Goal: Task Accomplishment & Management: Manage account settings

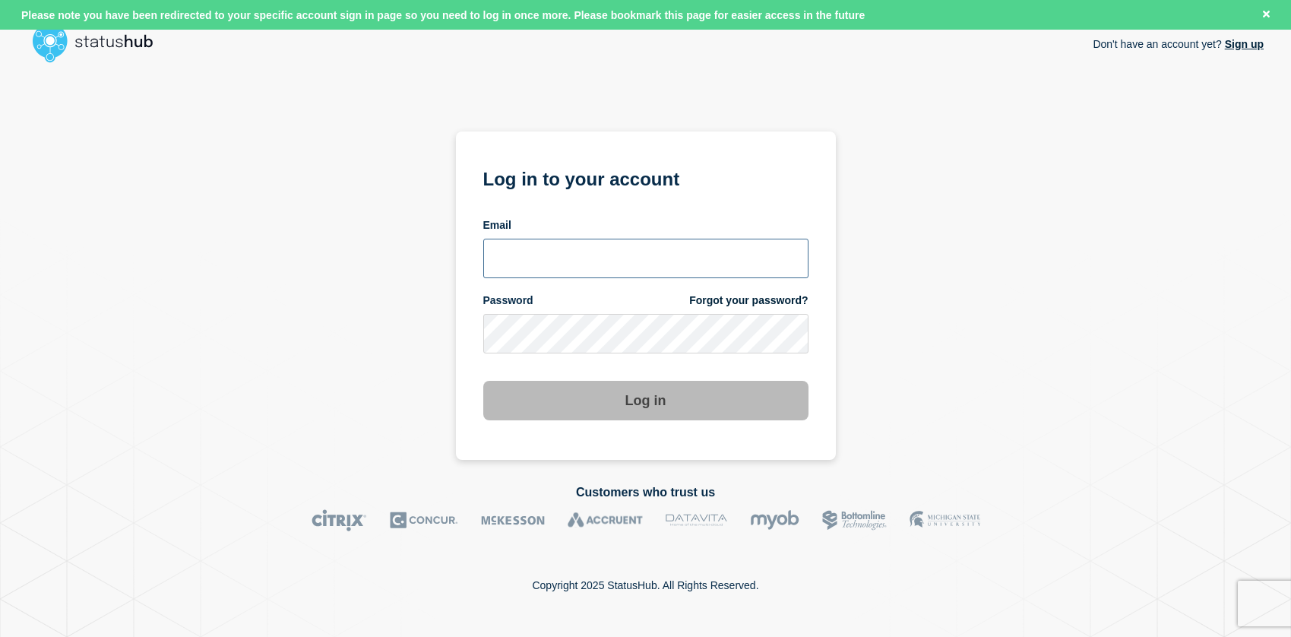
click at [569, 258] on input "email input" at bounding box center [645, 259] width 325 height 40
type input "[EMAIL_ADDRESS][DOMAIN_NAME]"
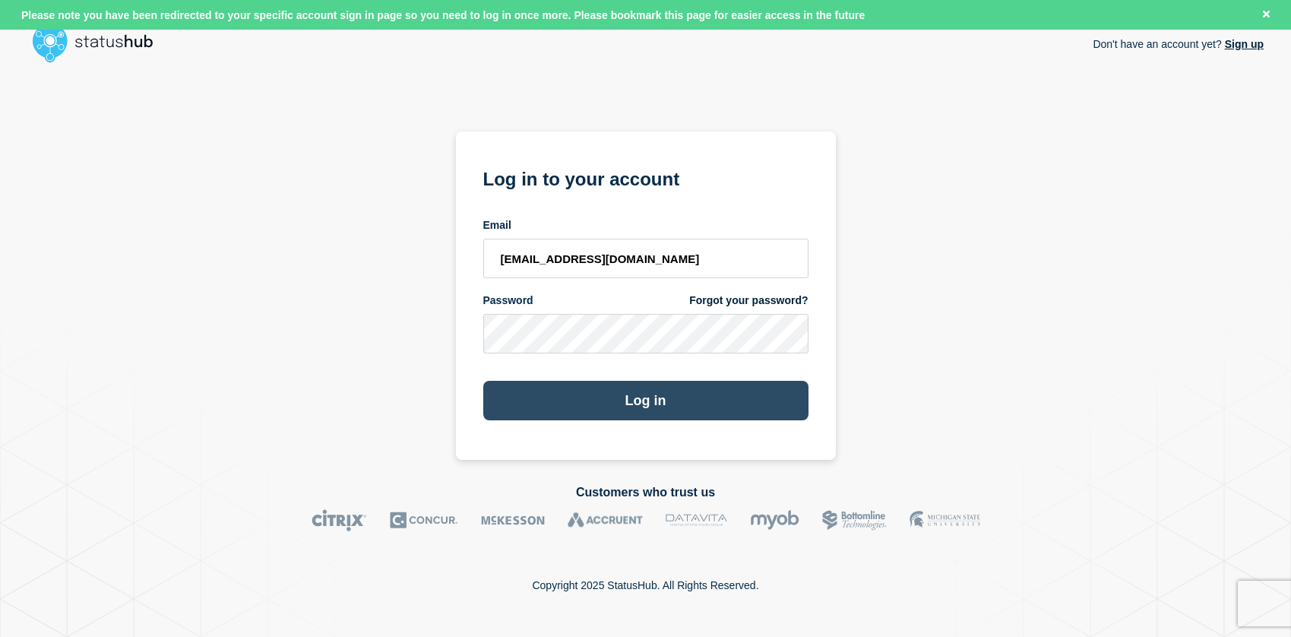
click at [644, 400] on button "Log in" at bounding box center [645, 401] width 325 height 40
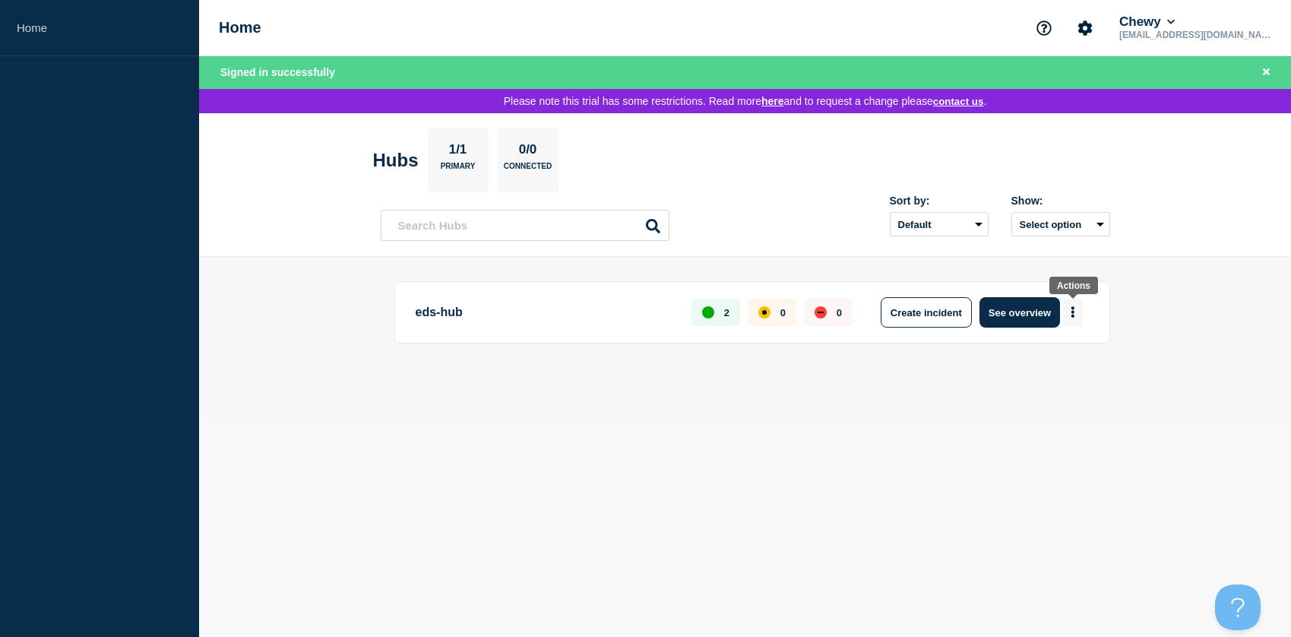
click at [1076, 314] on button "More actions" at bounding box center [1073, 313] width 20 height 28
click at [1066, 405] on button "Delete Hub" at bounding box center [1043, 402] width 57 height 13
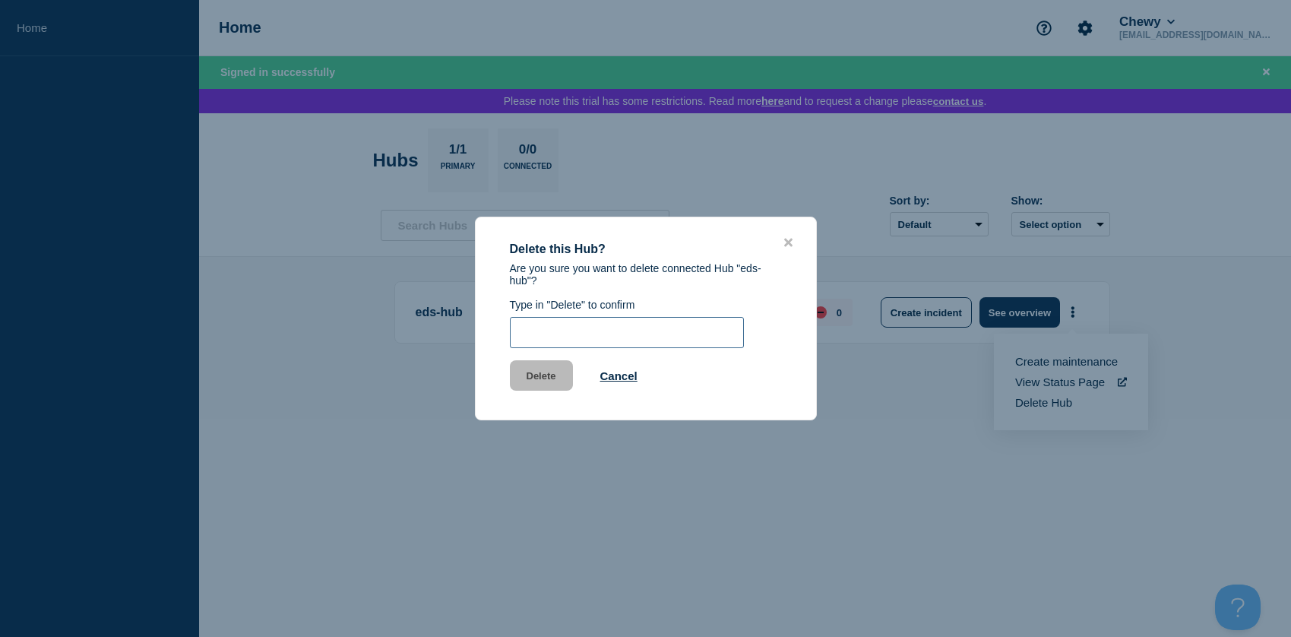
click at [546, 348] on input "text" at bounding box center [627, 332] width 234 height 31
type input "Delete"
click at [540, 383] on button "Delete" at bounding box center [541, 375] width 63 height 30
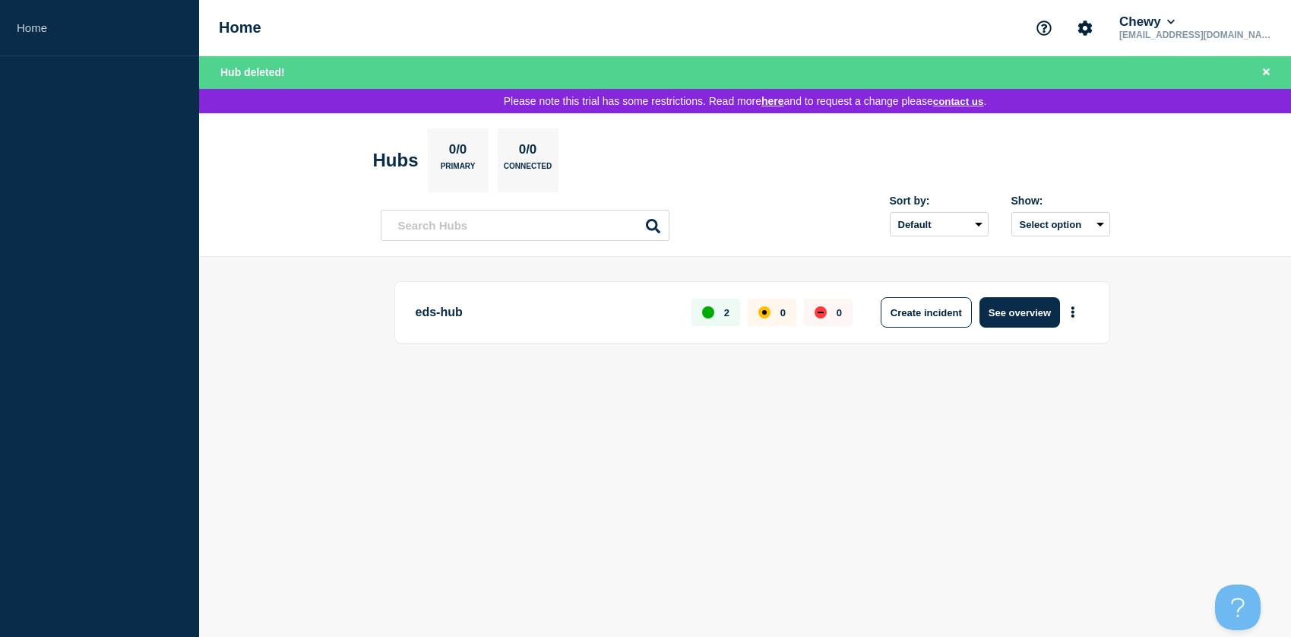
click at [793, 436] on body "Home Home Chewy [EMAIL_ADDRESS][DOMAIN_NAME] Hub deleted! Please note this tria…" at bounding box center [645, 318] width 1291 height 637
click at [1102, 229] on button "Select option" at bounding box center [1060, 224] width 99 height 24
click at [1151, 220] on header "Hubs 0/0 Primary 0/0 Connected Sort by: Default Last added Last updated Most ac…" at bounding box center [745, 185] width 1092 height 144
click at [708, 315] on div "up" at bounding box center [708, 312] width 12 height 12
click at [837, 387] on div "eds-hub 2 0 0 Create incident See overview" at bounding box center [745, 337] width 729 height 113
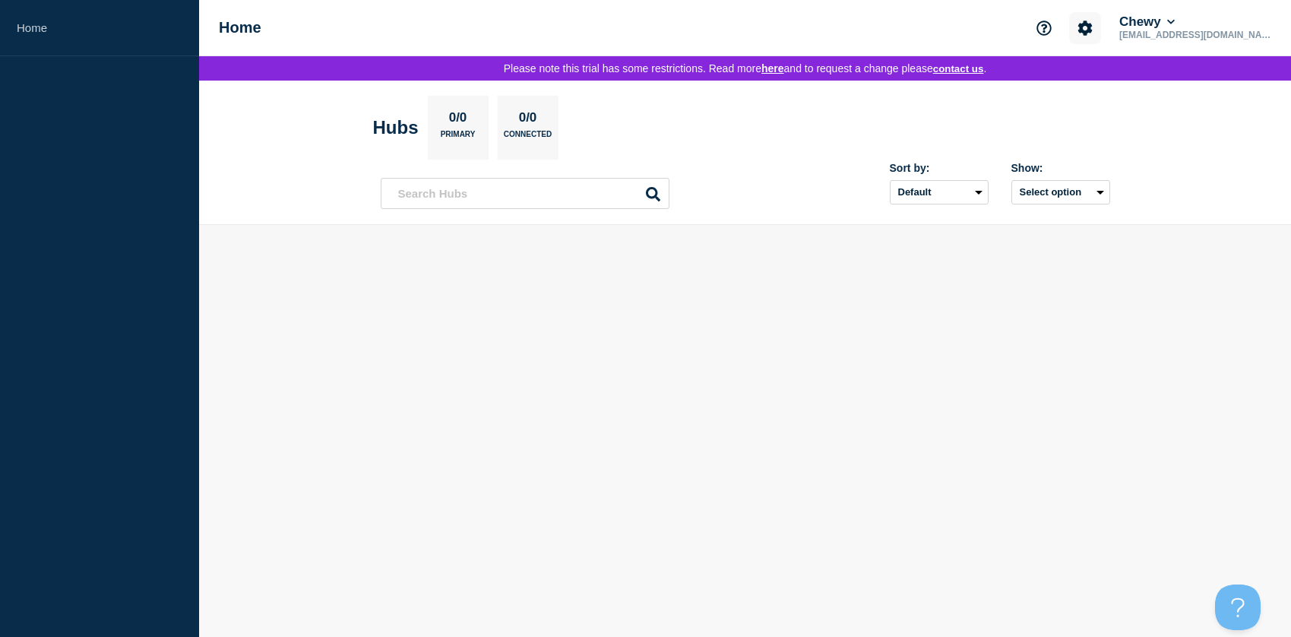
click at [1093, 27] on icon "Account settings" at bounding box center [1084, 28] width 15 height 15
click at [1178, 25] on button "Chewy" at bounding box center [1147, 21] width 62 height 15
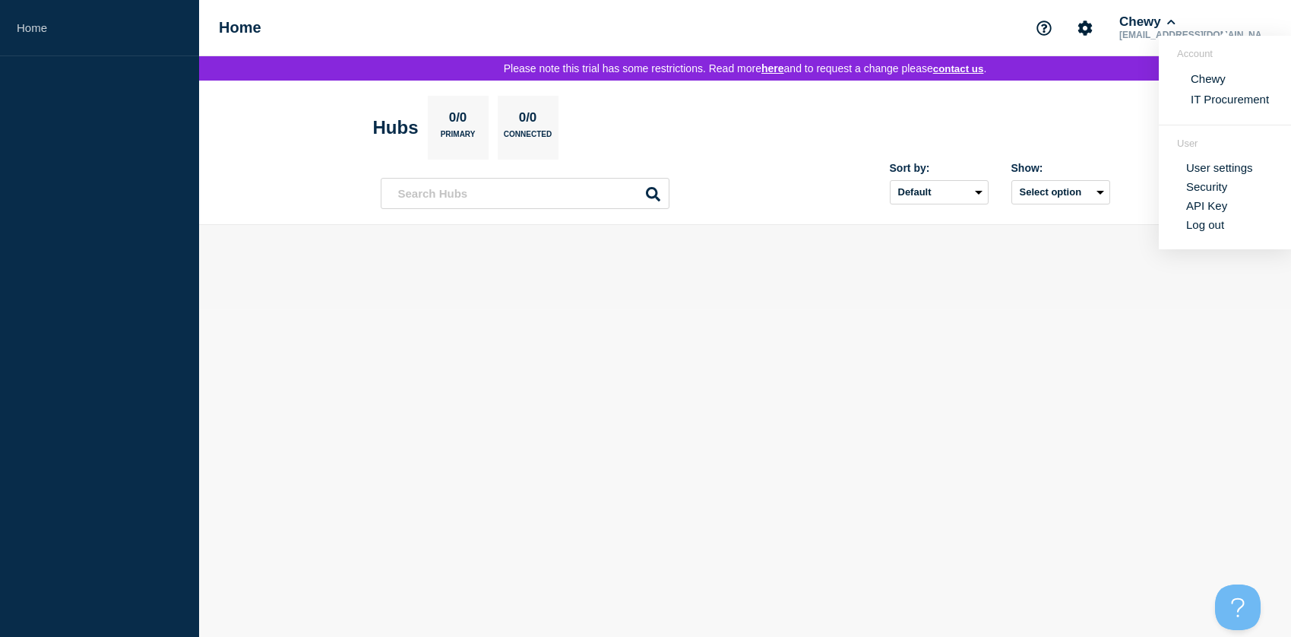
click at [1225, 105] on button "IT Procurement" at bounding box center [1229, 99] width 87 height 14
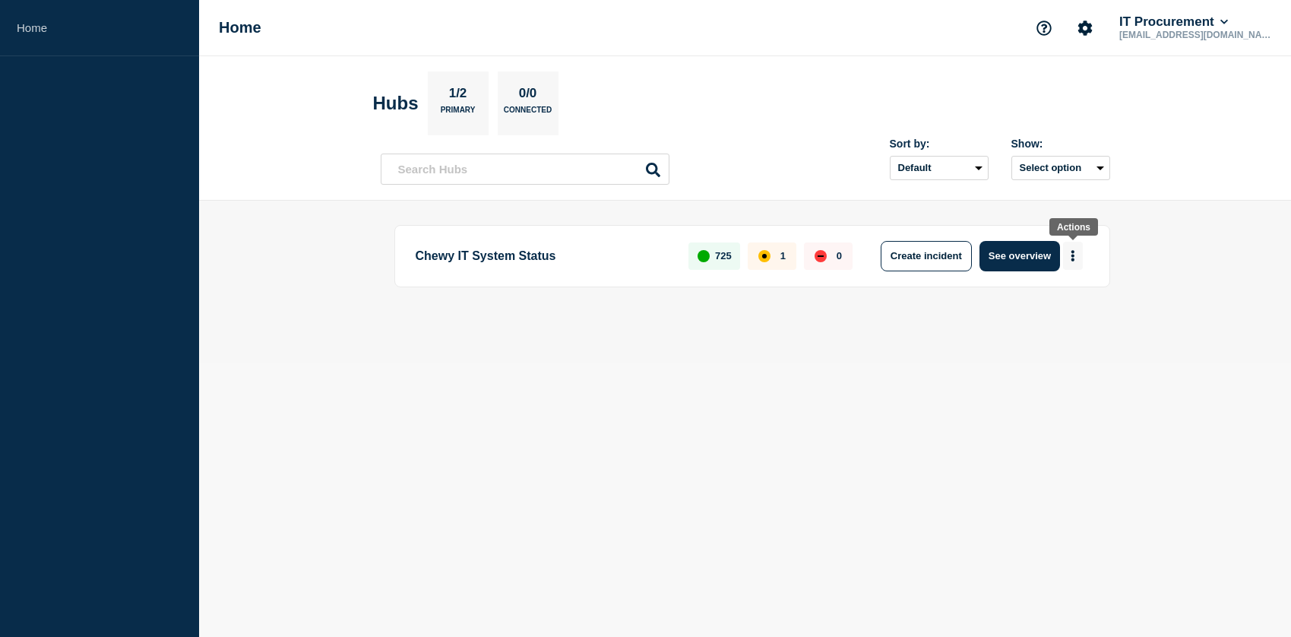
click at [1074, 257] on icon "More actions" at bounding box center [1073, 255] width 5 height 11
click at [1046, 441] on body "Home Home IT Procurement [EMAIL_ADDRESS][DOMAIN_NAME] Hubs 1/2 Primary 0/0 Conn…" at bounding box center [645, 318] width 1291 height 637
click at [1068, 259] on button "More actions" at bounding box center [1073, 256] width 20 height 28
click at [1231, 22] on button "IT Procurement" at bounding box center [1173, 21] width 115 height 15
click at [1191, 174] on link "User settings" at bounding box center [1210, 167] width 67 height 13
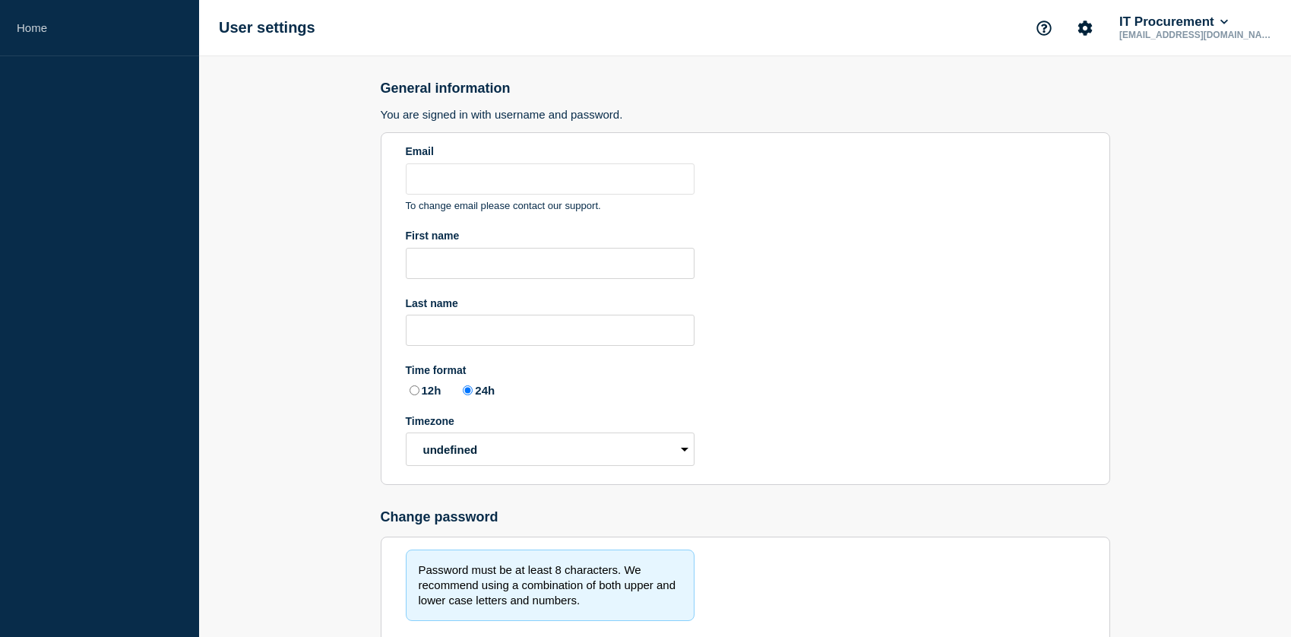
type input "[EMAIL_ADDRESS][DOMAIN_NAME]"
radio input "true"
select select "hub"
click at [562, 267] on input "First name" at bounding box center [550, 263] width 289 height 31
type input "[PERSON_NAME]"
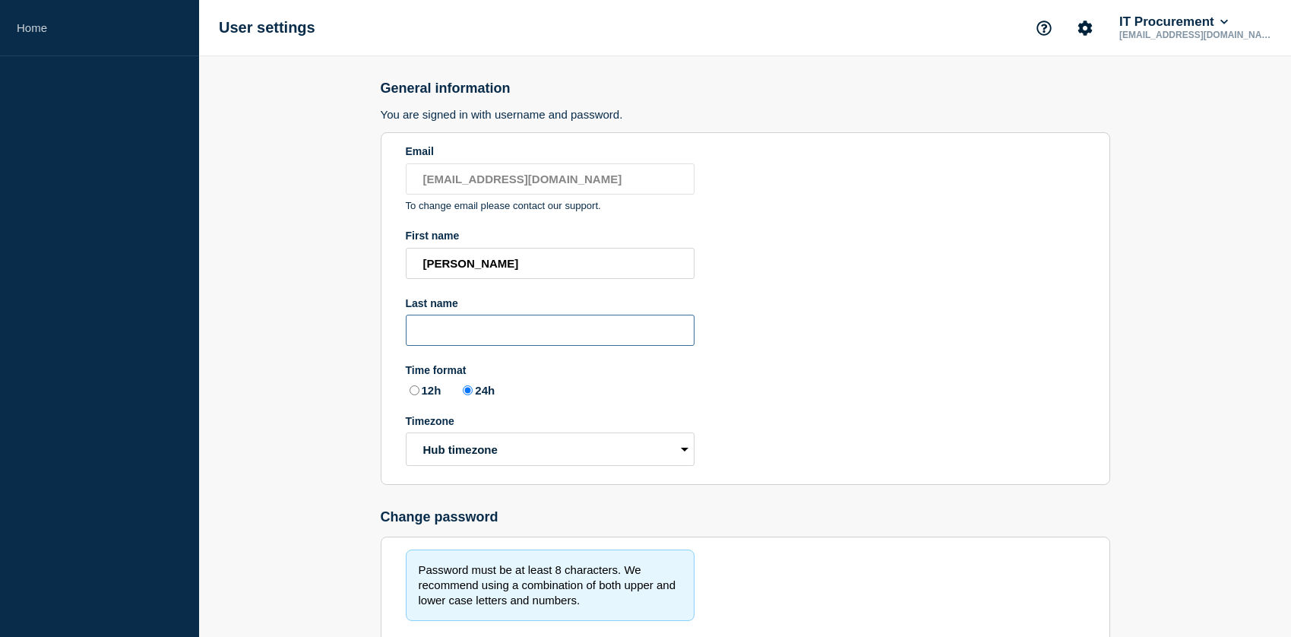
click at [519, 346] on input "Last name" at bounding box center [550, 330] width 289 height 31
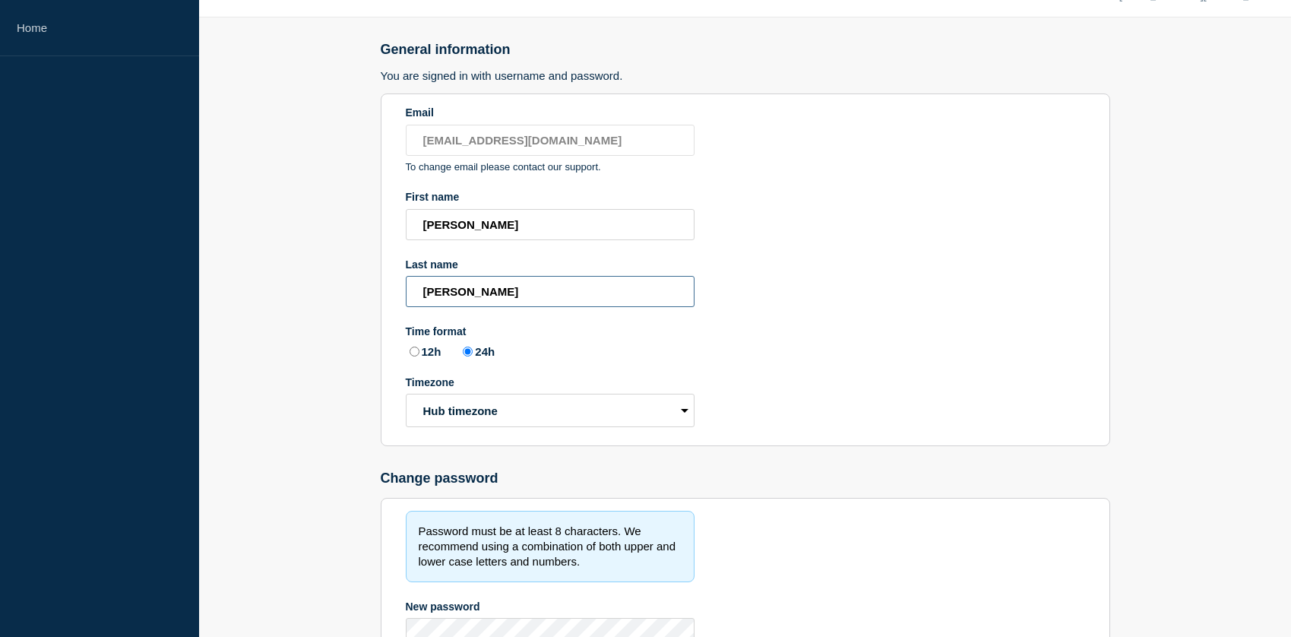
scroll to position [47, 0]
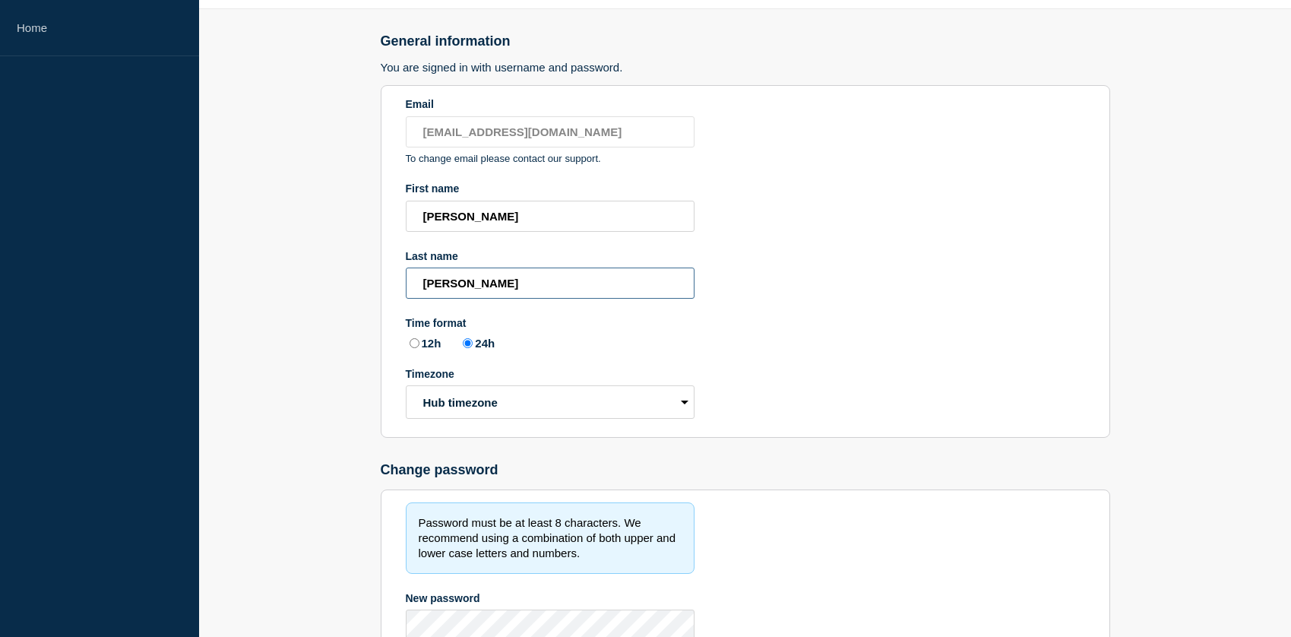
type input "[PERSON_NAME]"
click at [679, 419] on select "Hub timezone Local timezone (UTC/GMT+00:00) UTC" at bounding box center [550, 401] width 289 height 33
select select "local"
click at [749, 404] on section "Email [EMAIL_ADDRESS][DOMAIN_NAME] To change email please contact our support. …" at bounding box center [745, 261] width 729 height 353
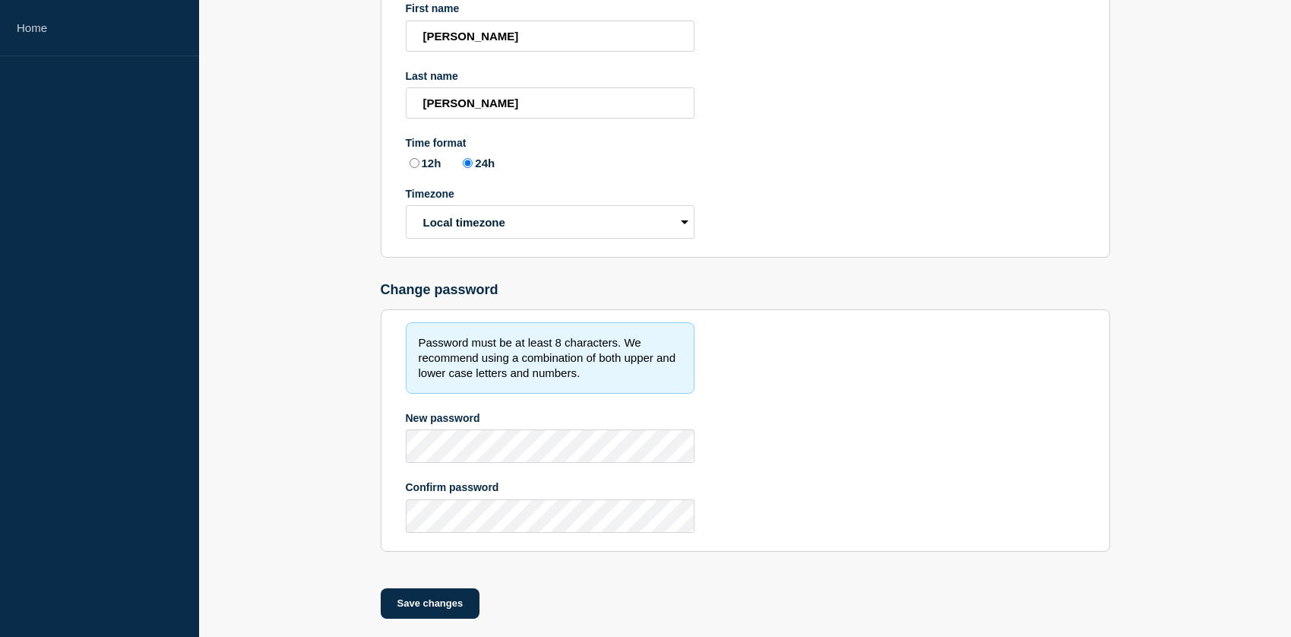
scroll to position [280, 0]
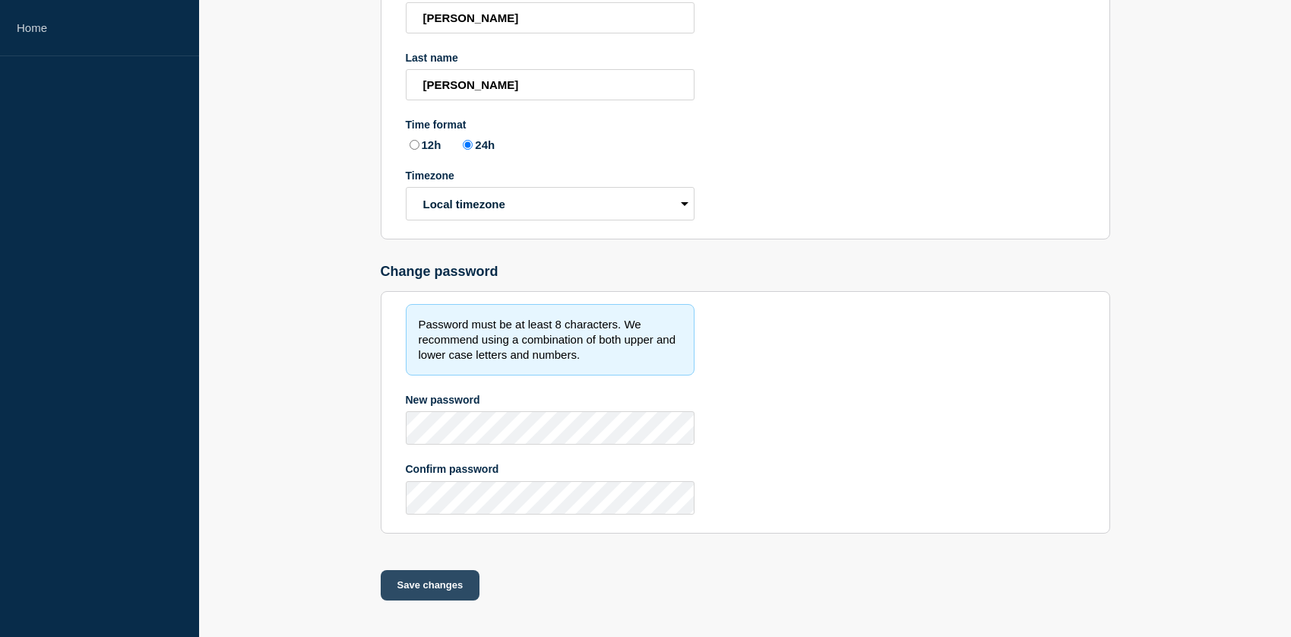
click at [432, 586] on button "Save changes" at bounding box center [431, 585] width 100 height 30
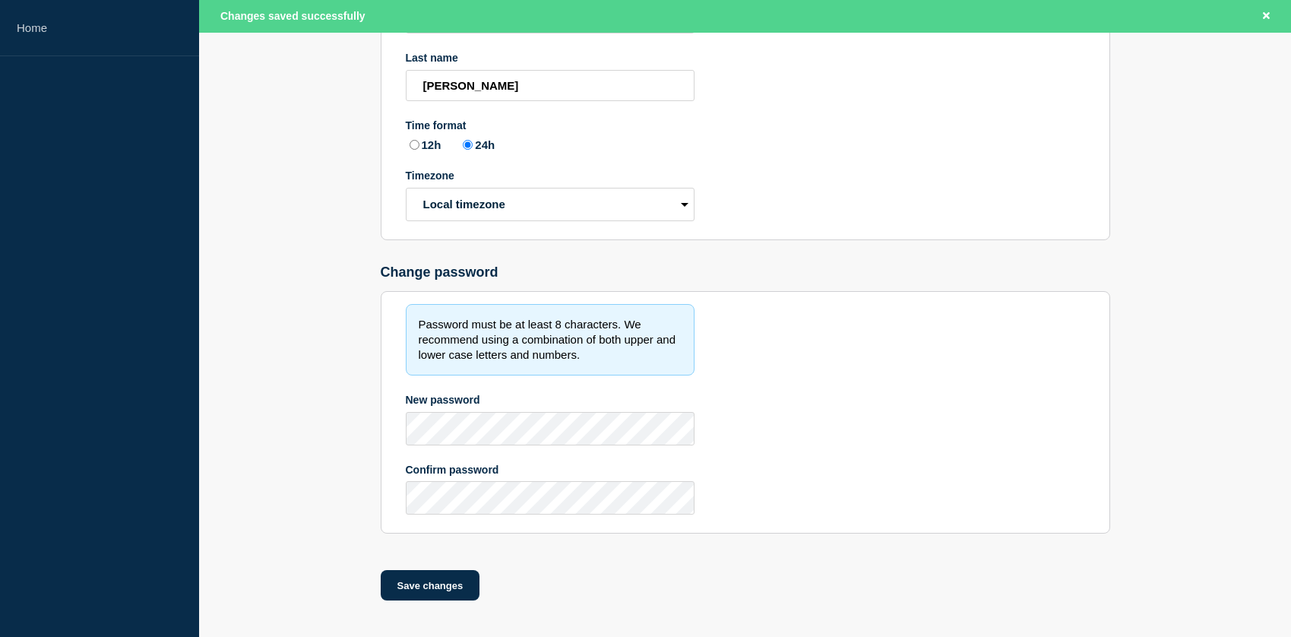
scroll to position [0, 0]
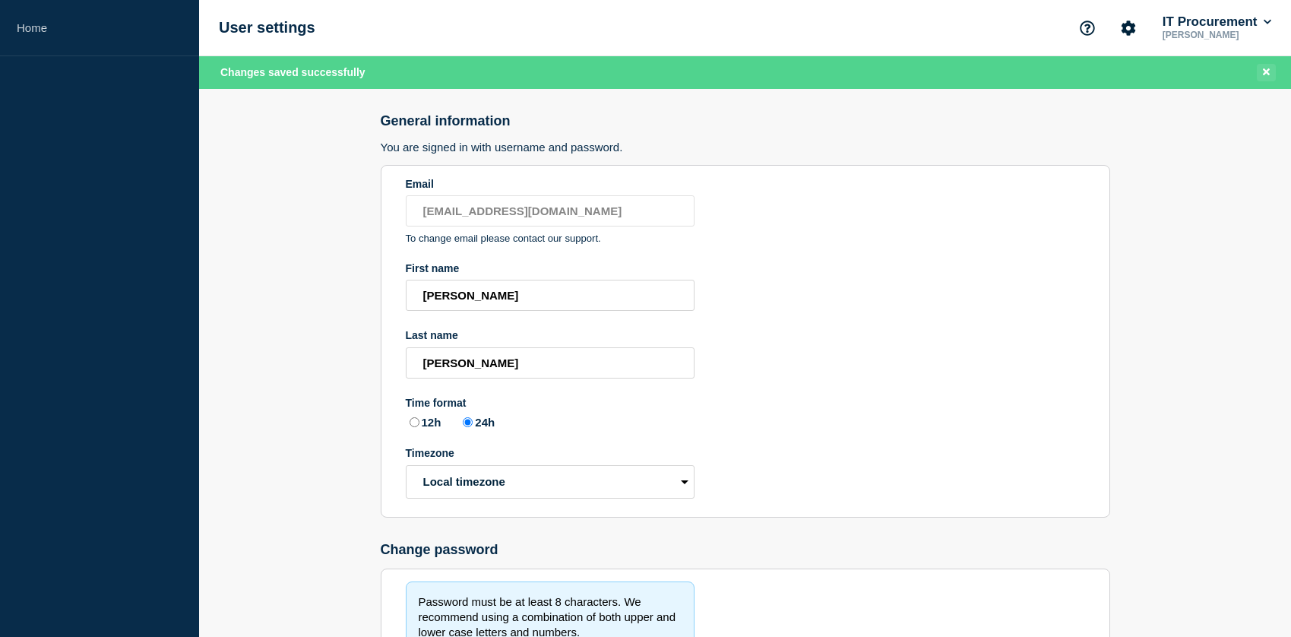
click at [1267, 74] on icon "Close banner" at bounding box center [1266, 72] width 7 height 10
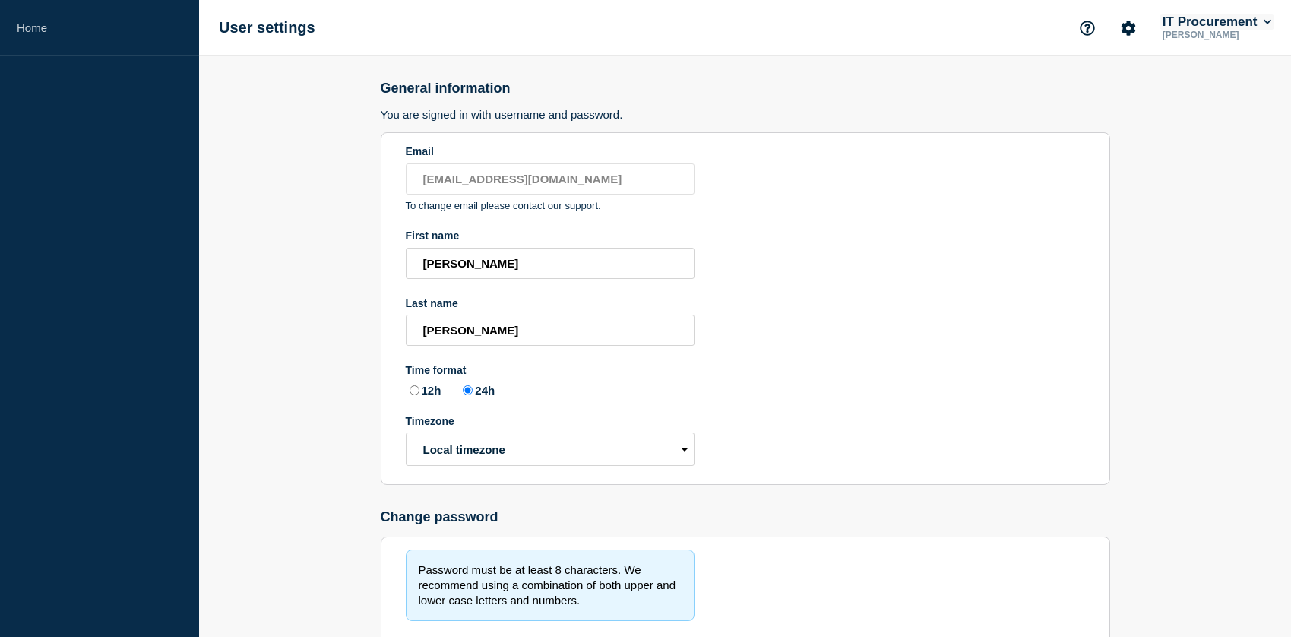
click at [1265, 24] on icon at bounding box center [1268, 21] width 8 height 9
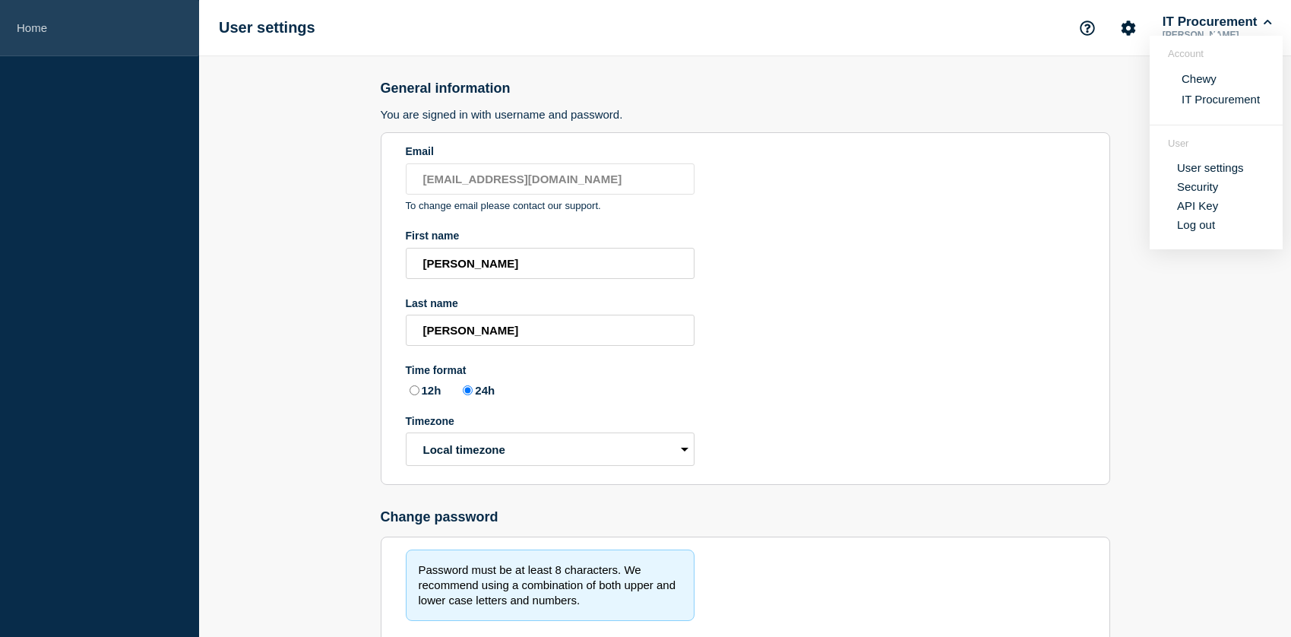
click at [43, 30] on link "Home" at bounding box center [99, 28] width 199 height 56
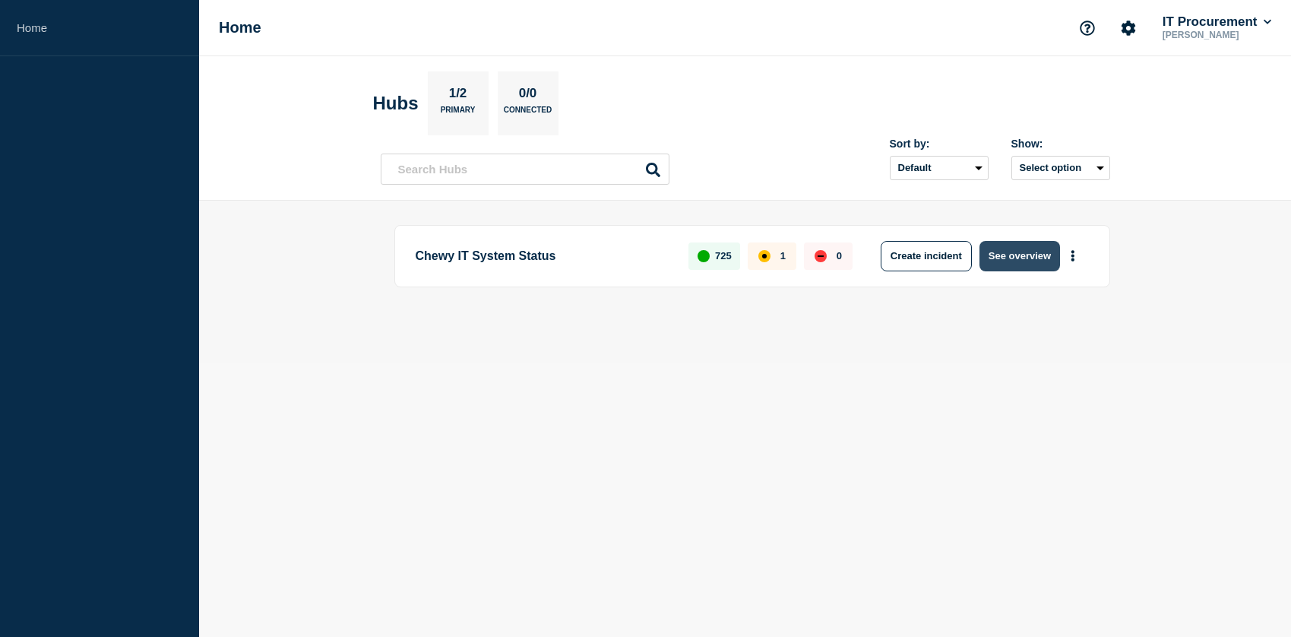
click at [1029, 258] on button "See overview" at bounding box center [1019, 256] width 81 height 30
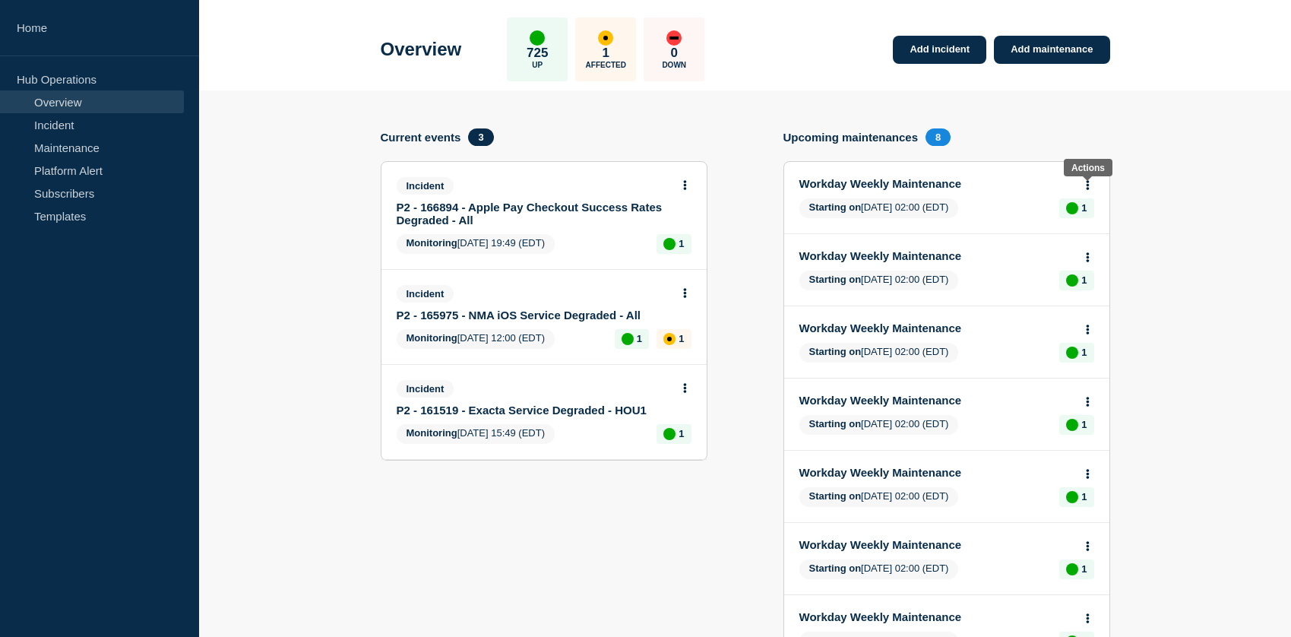
scroll to position [59, 0]
click at [608, 35] on div "affected" at bounding box center [605, 37] width 5 height 5
click at [617, 62] on p "Affected" at bounding box center [606, 64] width 40 height 8
click at [484, 143] on span "3" at bounding box center [480, 136] width 25 height 17
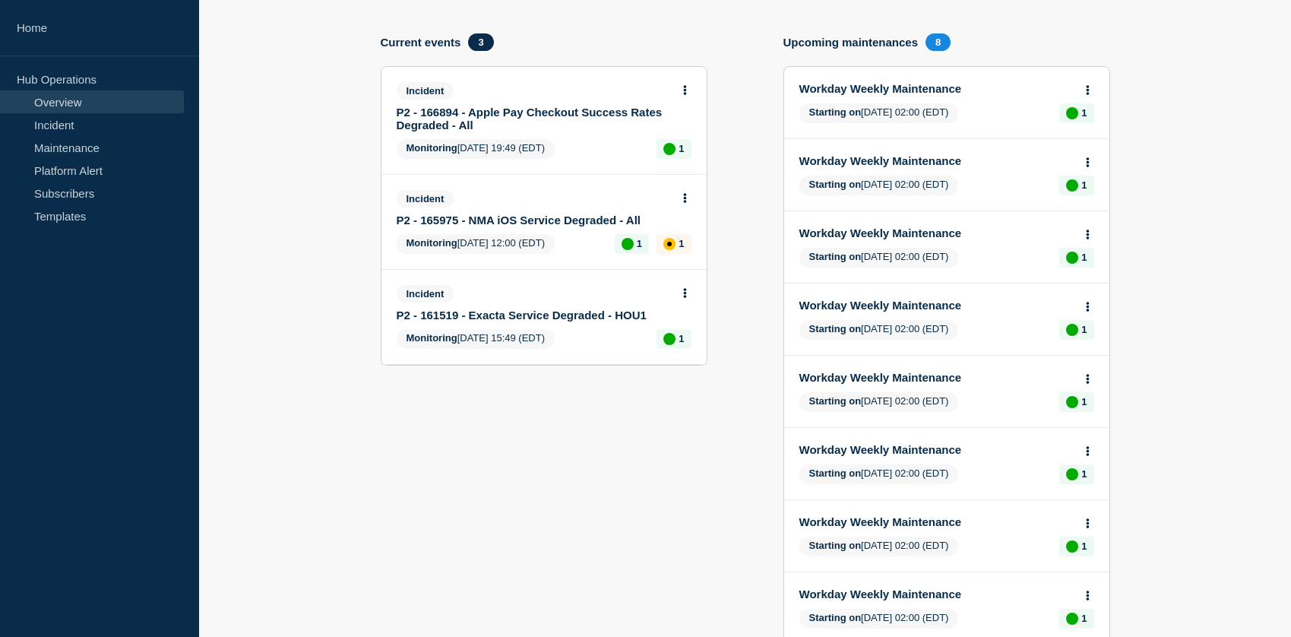
scroll to position [0, 0]
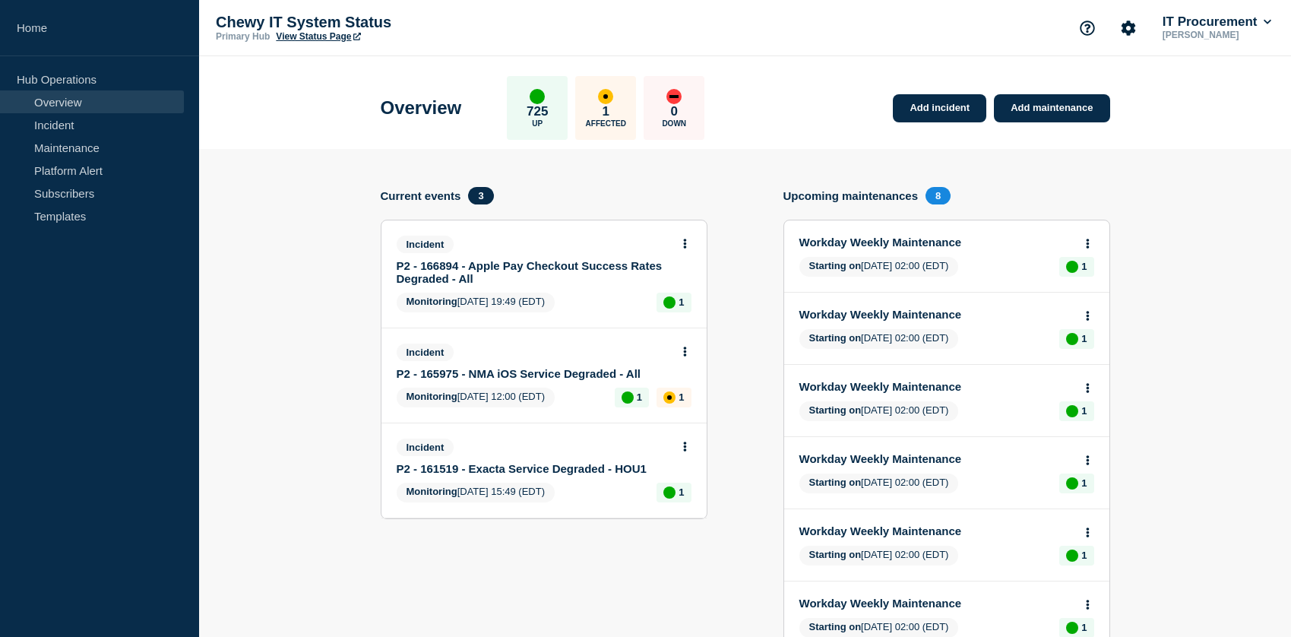
click at [940, 201] on span "8" at bounding box center [938, 195] width 25 height 17
click at [75, 173] on link "Platform Alert" at bounding box center [92, 170] width 184 height 23
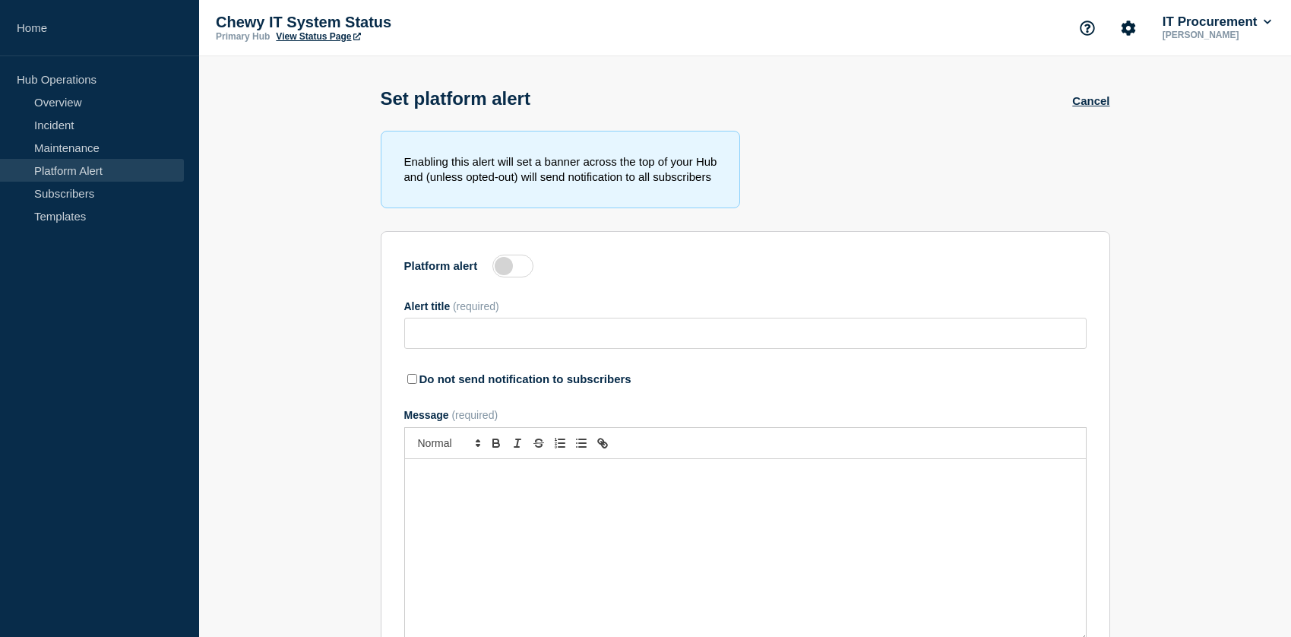
type input "All systems down"
click at [55, 194] on link "Subscribers" at bounding box center [92, 193] width 184 height 23
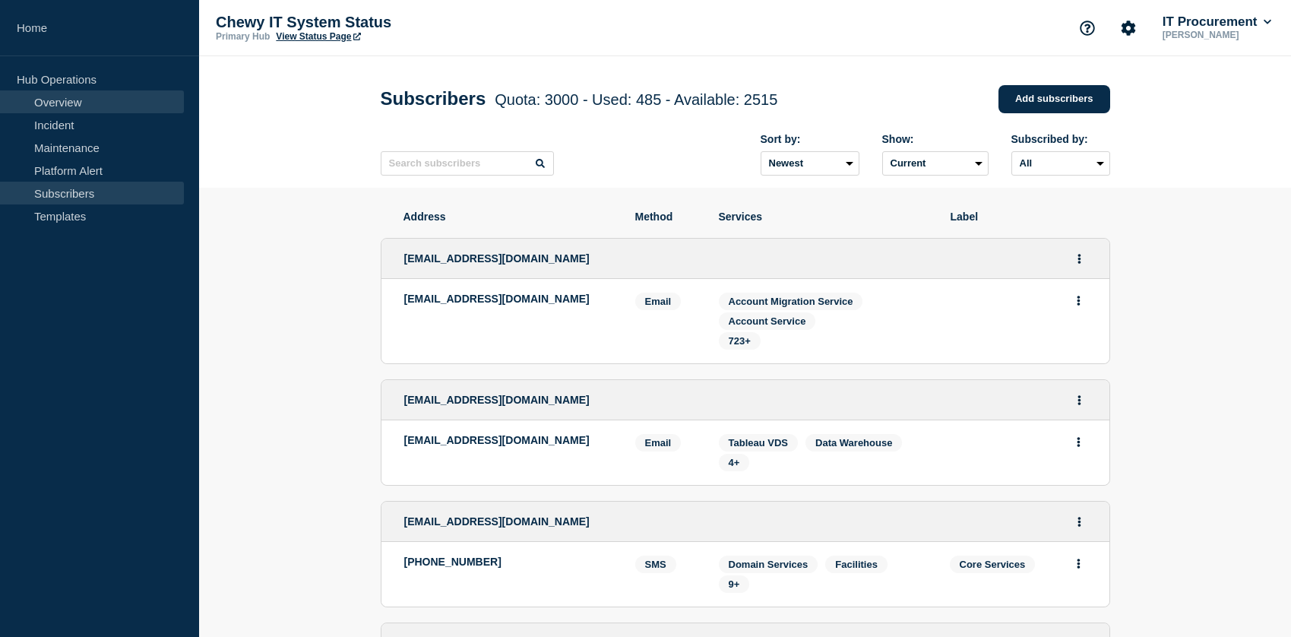
click at [71, 107] on link "Overview" at bounding box center [92, 101] width 184 height 23
